Goal: Transaction & Acquisition: Purchase product/service

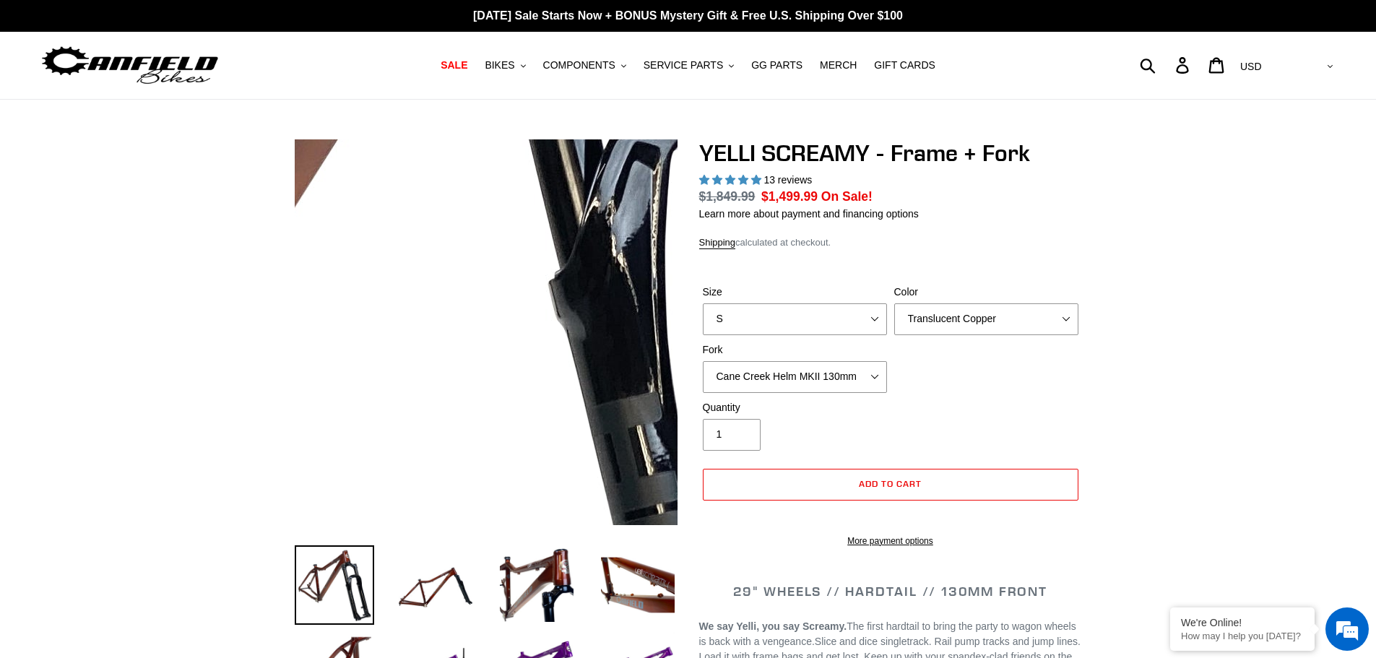
select select "highest-rating"
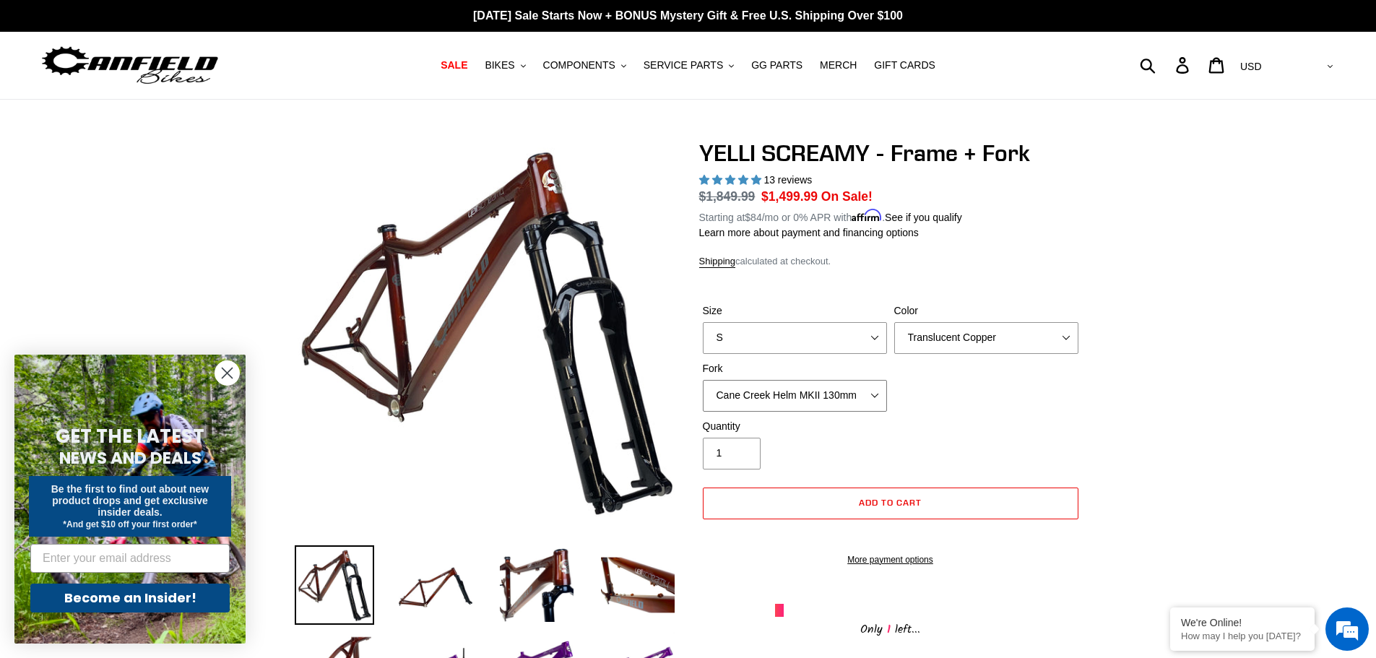
click at [773, 395] on select "Cane Creek Helm MKII 130mm Fox 34 SL Factory Grip X 130mm RockShox Pike Ultimat…" at bounding box center [795, 396] width 184 height 32
select select "RockShox Pike Ultimate 130mm"
click at [703, 380] on select "Cane Creek Helm MKII 130mm Fox 34 SL Factory Grip X 130mm RockShox Pike Ultimat…" at bounding box center [795, 396] width 184 height 32
click at [984, 331] on select "Translucent Copper Purple Haze Raw" at bounding box center [986, 338] width 184 height 32
click at [894, 322] on select "Translucent Copper Purple Haze Raw" at bounding box center [986, 338] width 184 height 32
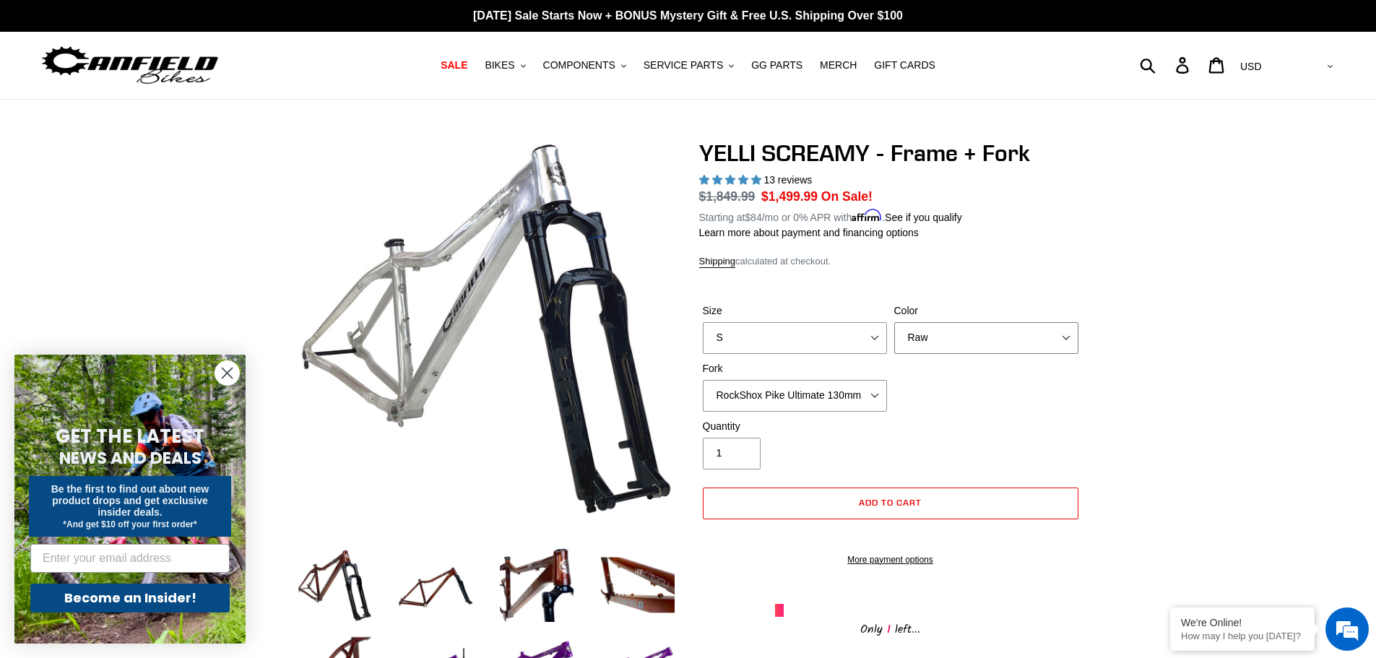
click at [968, 336] on select "Translucent Copper Purple Haze Raw" at bounding box center [986, 338] width 184 height 32
click at [894, 322] on select "Translucent Copper Purple Haze Raw" at bounding box center [986, 338] width 184 height 32
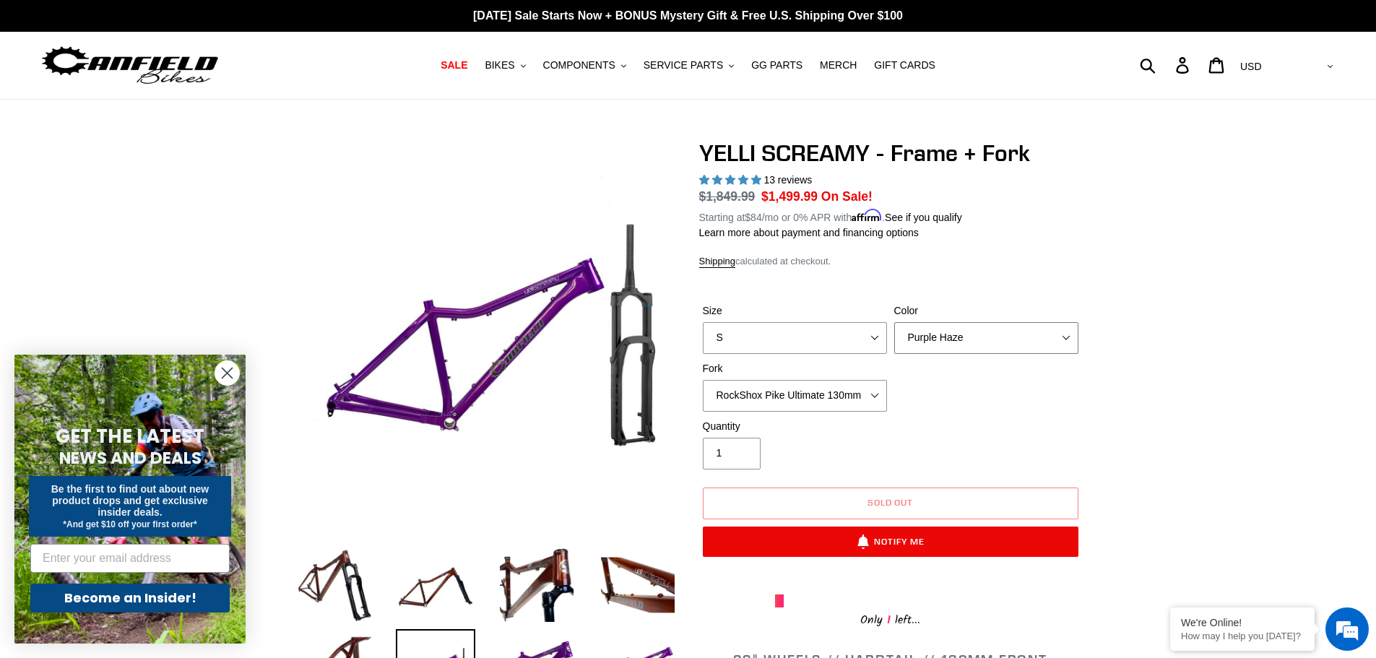
click at [964, 338] on select "Translucent Copper Purple Haze Raw" at bounding box center [986, 338] width 184 height 32
select select "Raw"
click at [894, 322] on select "Translucent Copper Purple Haze Raw" at bounding box center [986, 338] width 184 height 32
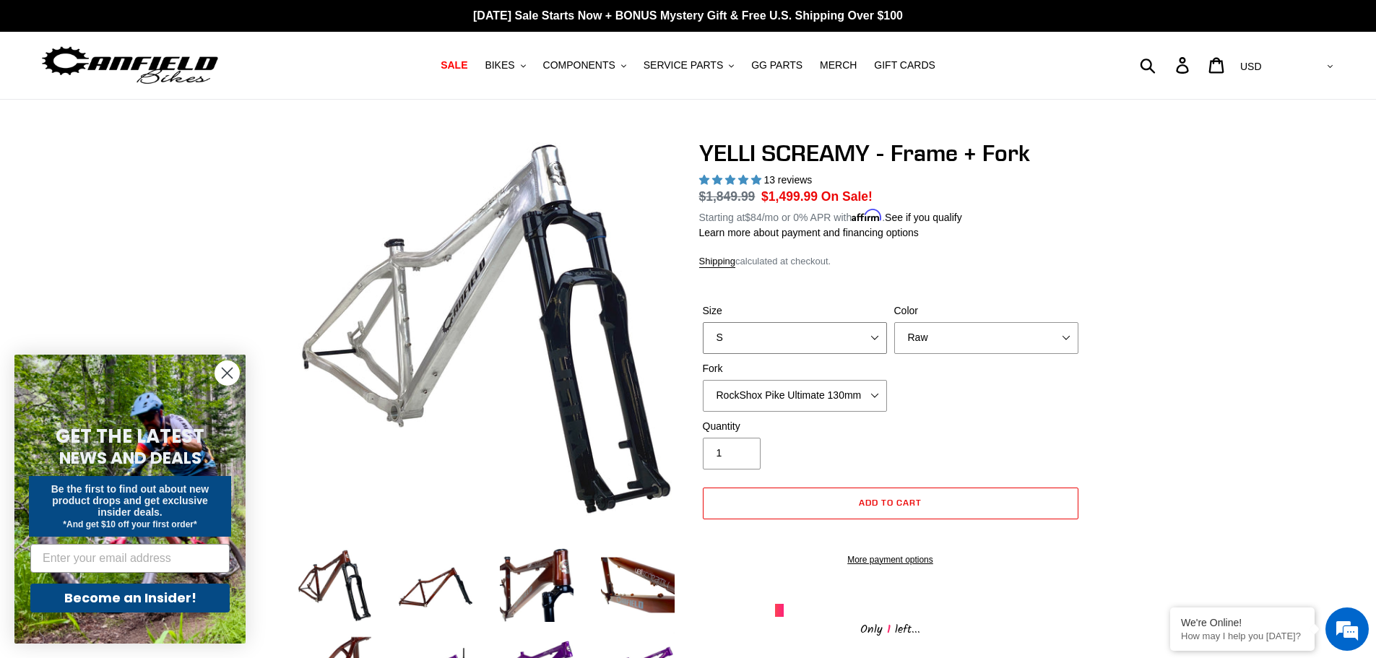
click at [856, 332] on select "S M L XL" at bounding box center [795, 338] width 184 height 32
select select "M"
click at [703, 322] on select "S M L XL" at bounding box center [795, 338] width 184 height 32
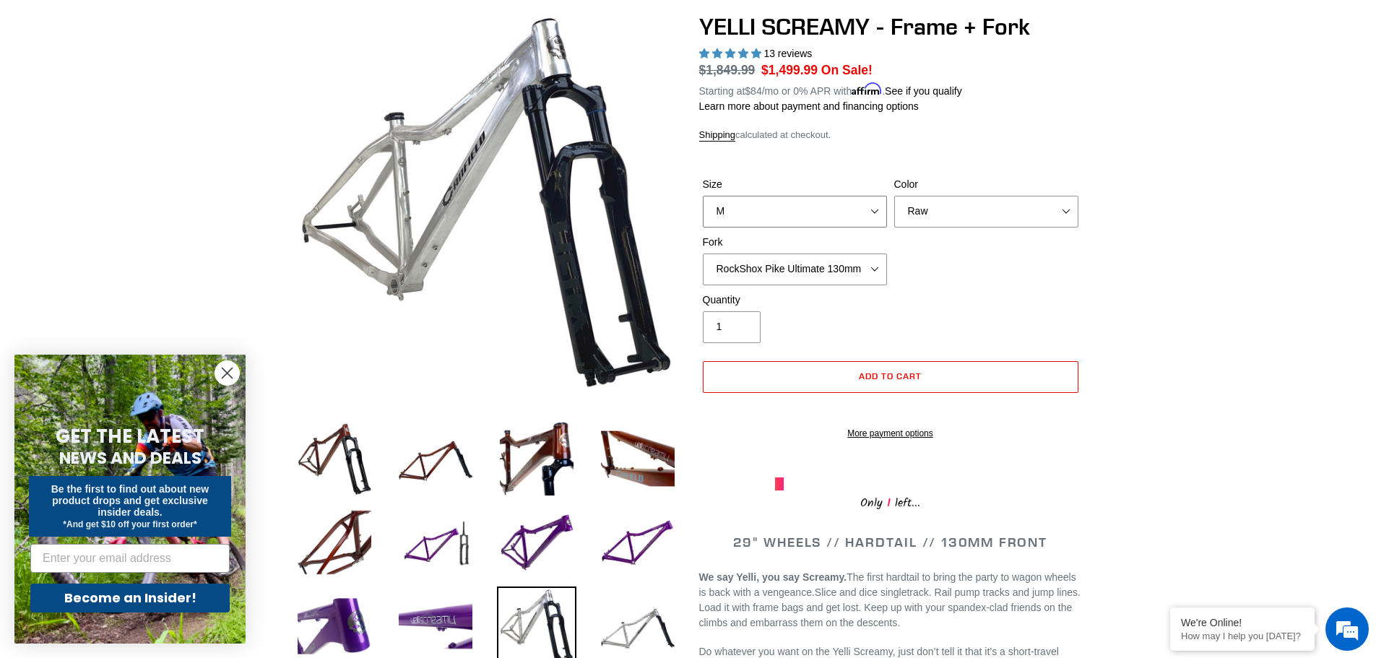
scroll to position [217, 0]
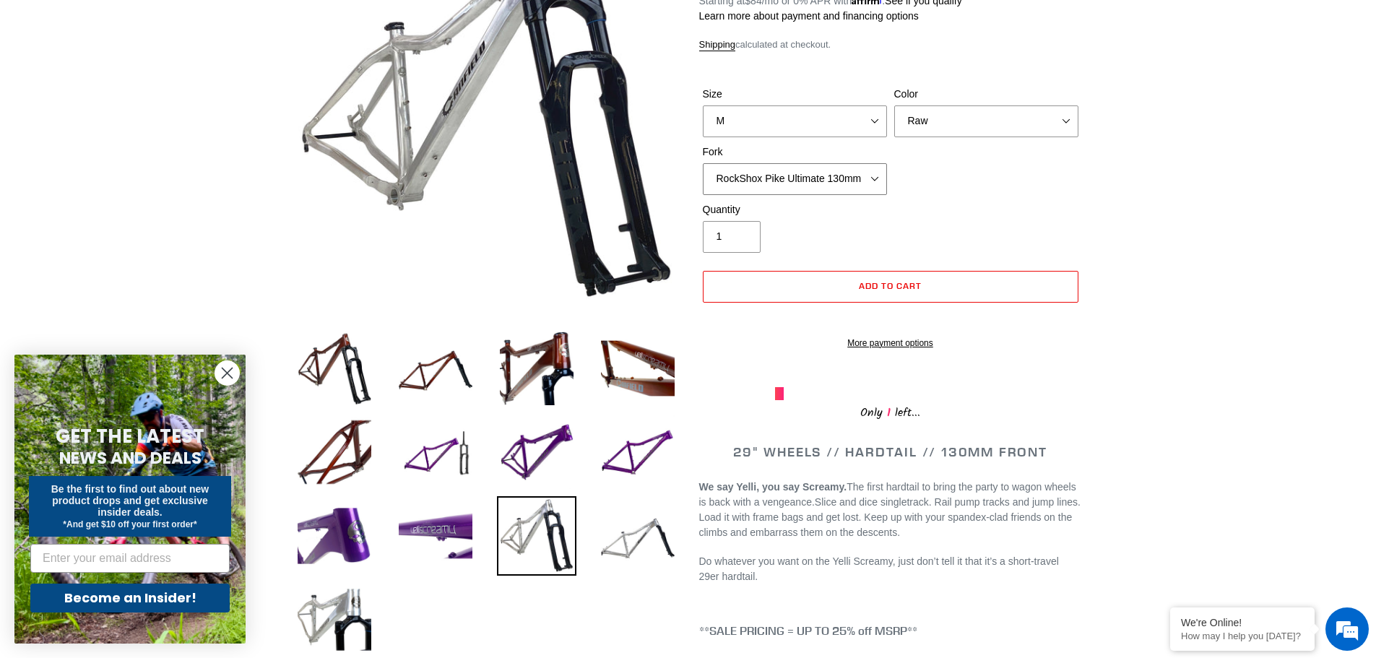
drag, startPoint x: 768, startPoint y: 178, endPoint x: 765, endPoint y: 191, distance: 13.3
click at [766, 189] on select "Cane Creek Helm MKII 130mm Fox 34 SL Factory Grip X 130mm RockShox Pike Ultimat…" at bounding box center [795, 179] width 184 height 32
click at [703, 163] on select "Cane Creek Helm MKII 130mm Fox 34 SL Factory Grip X 130mm RockShox Pike Ultimat…" at bounding box center [795, 179] width 184 height 32
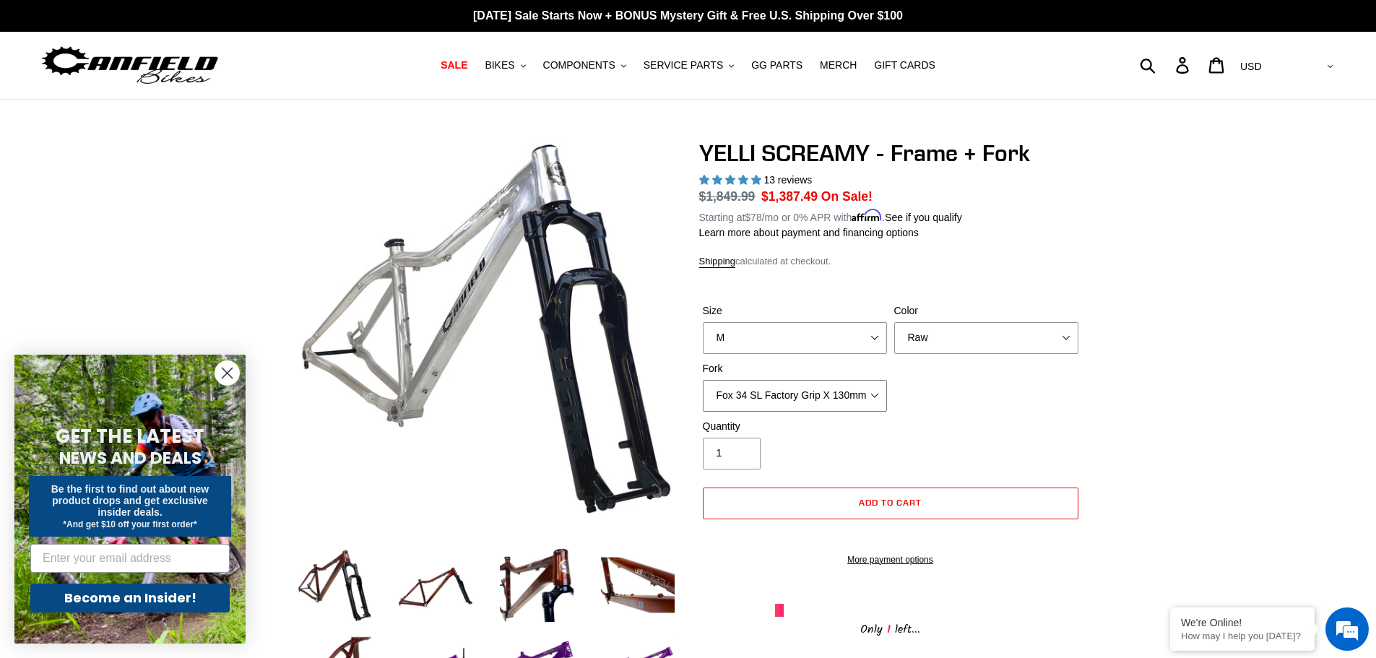
click at [784, 385] on select "Cane Creek Helm MKII 130mm Fox 34 SL Factory Grip X 130mm RockShox Pike Ultimat…" at bounding box center [795, 396] width 184 height 32
click at [703, 380] on select "Cane Creek Helm MKII 130mm Fox 34 SL Factory Grip X 130mm RockShox Pike Ultimat…" at bounding box center [795, 396] width 184 height 32
click at [779, 399] on select "Cane Creek Helm MKII 130mm Fox 34 SL Factory Grip X 130mm RockShox Pike Ultimat…" at bounding box center [795, 396] width 184 height 32
click at [703, 380] on select "Cane Creek Helm MKII 130mm Fox 34 SL Factory Grip X 130mm RockShox Pike Ultimat…" at bounding box center [795, 396] width 184 height 32
click at [793, 399] on select "Cane Creek Helm MKII 130mm Fox 34 SL Factory Grip X 130mm RockShox Pike Ultimat…" at bounding box center [795, 396] width 184 height 32
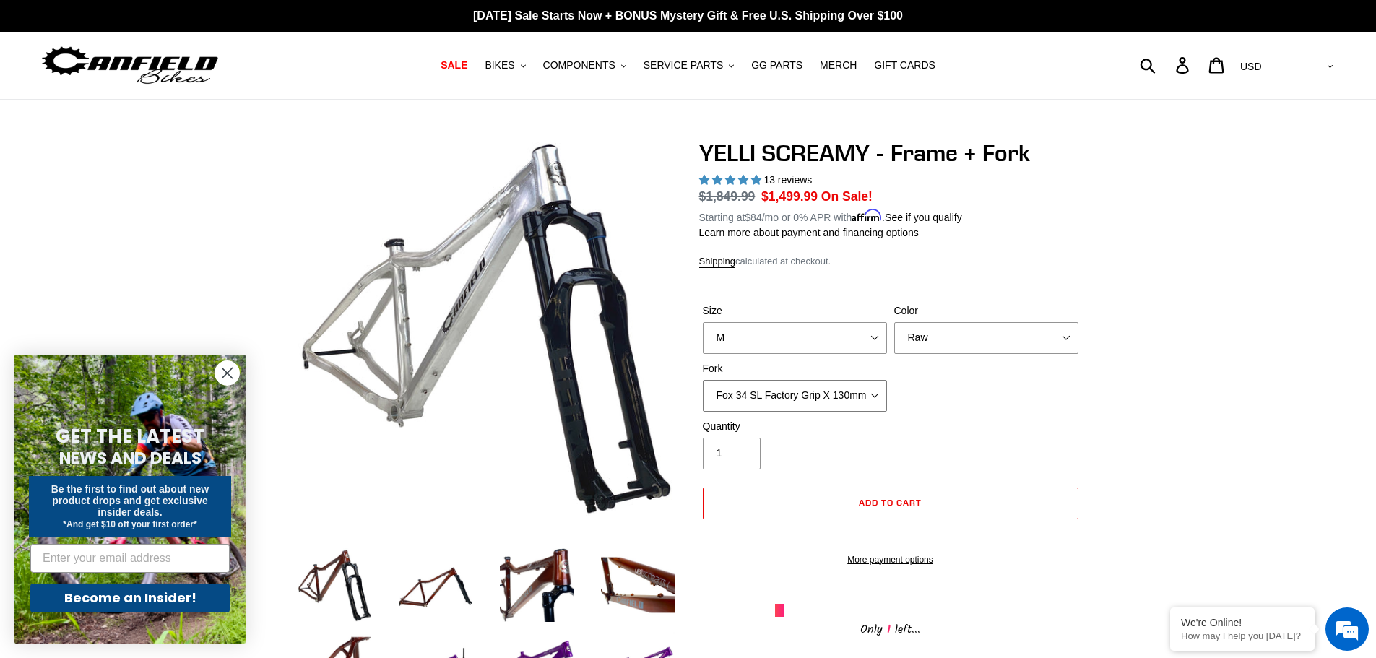
click at [703, 380] on select "Cane Creek Helm MKII 130mm Fox 34 SL Factory Grip X 130mm RockShox Pike Ultimat…" at bounding box center [795, 396] width 184 height 32
click at [784, 405] on select "Cane Creek Helm MKII 130mm Fox 34 SL Factory Grip X 130mm RockShox Pike Ultimat…" at bounding box center [795, 396] width 184 height 32
select select "Cane Creek Helm MKII 130mm"
click at [703, 380] on select "Cane Creek Helm MKII 130mm Fox 34 SL Factory Grip X 130mm RockShox Pike Ultimat…" at bounding box center [795, 396] width 184 height 32
